Goal: Information Seeking & Learning: Find specific fact

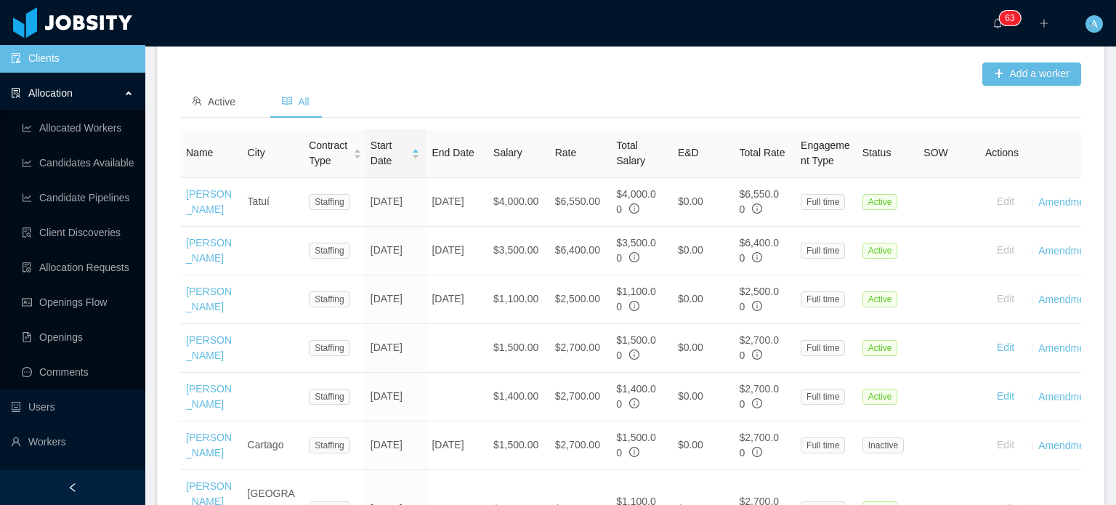
scroll to position [482, 0]
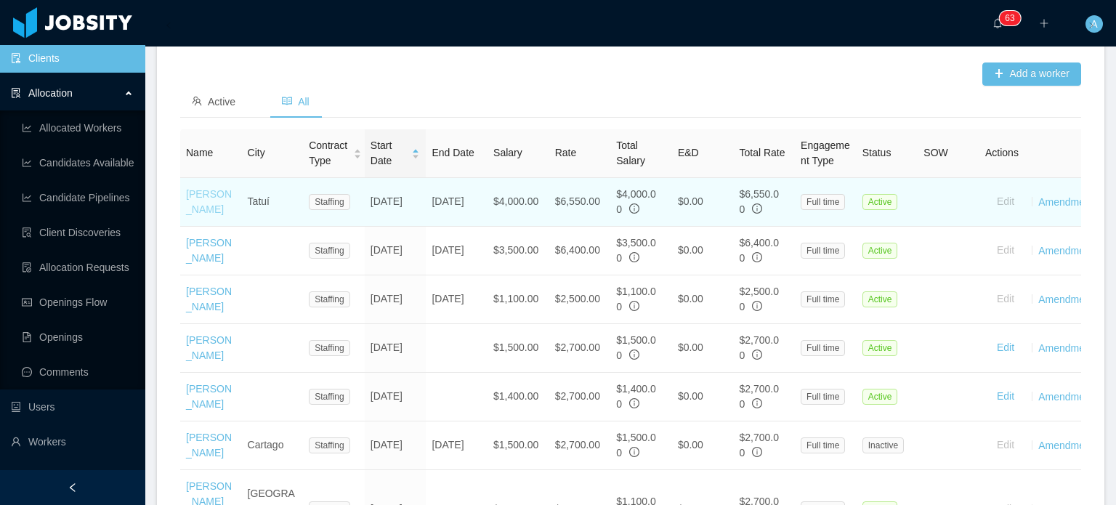
click at [207, 215] on link "[PERSON_NAME]" at bounding box center [209, 201] width 46 height 27
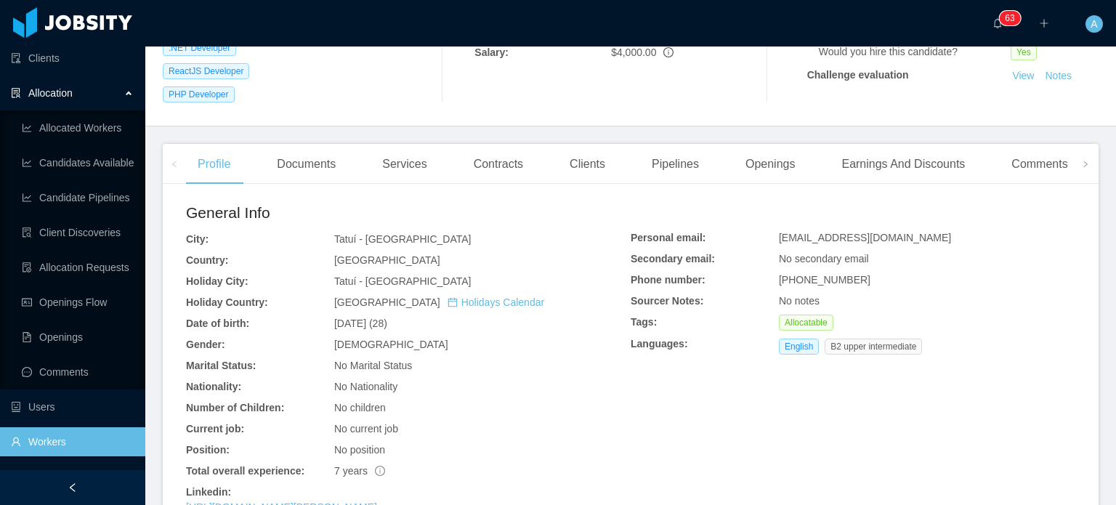
scroll to position [296, 0]
click at [1023, 147] on div "Comments" at bounding box center [1039, 165] width 79 height 41
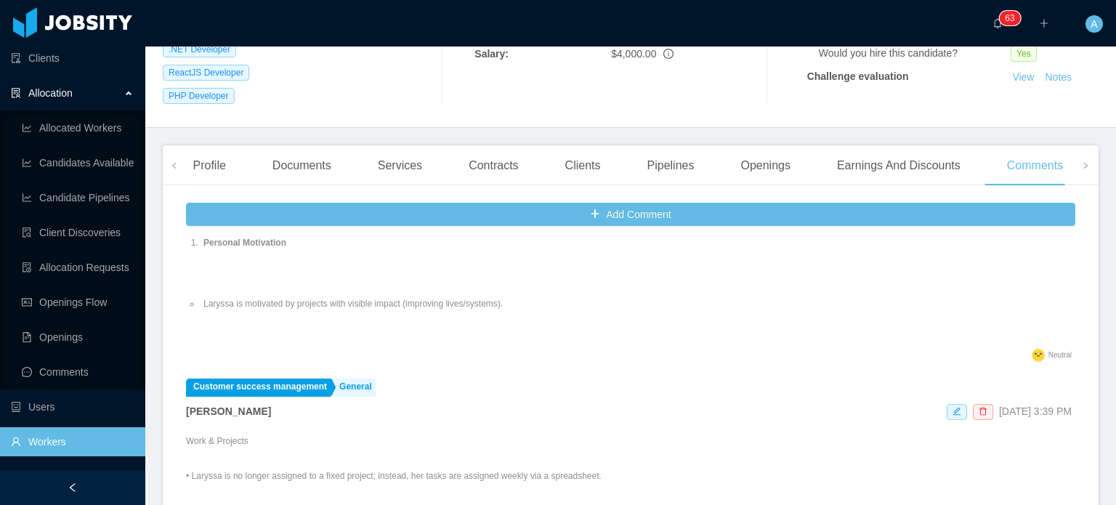
scroll to position [1167, 0]
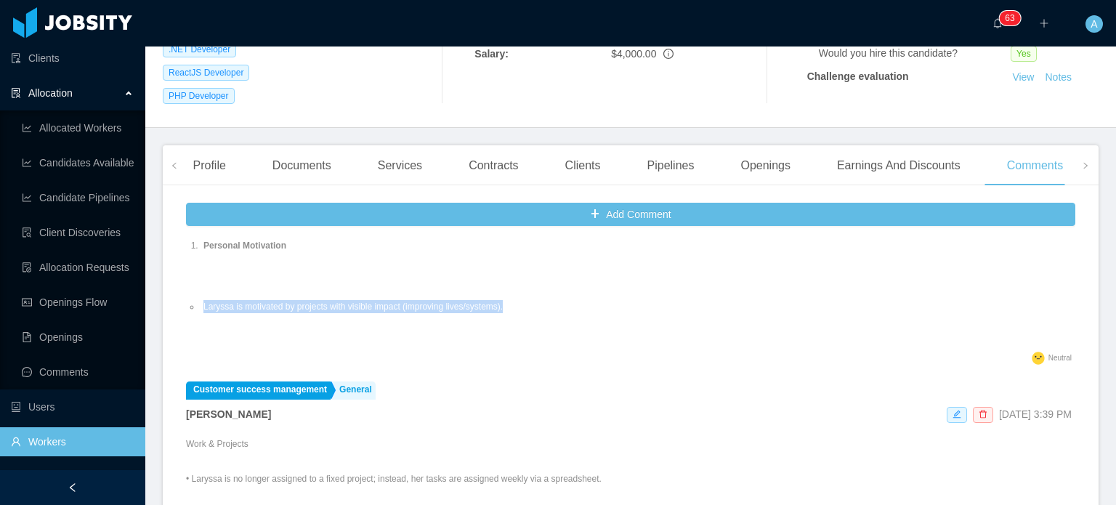
drag, startPoint x: 511, startPoint y: 286, endPoint x: 195, endPoint y: 285, distance: 315.3
click at [195, 287] on ul "Laryssa is motivated by projects with visible impact (improving lives/systems)." at bounding box center [375, 306] width 379 height 39
copy li "Laryssa is motivated by projects with visible impact (improving lives/systems)."
